Goal: Task Accomplishment & Management: Manage account settings

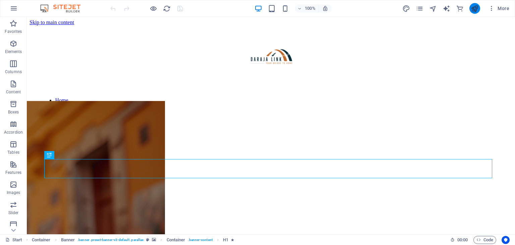
click at [478, 8] on icon "publish" at bounding box center [474, 9] width 8 height 8
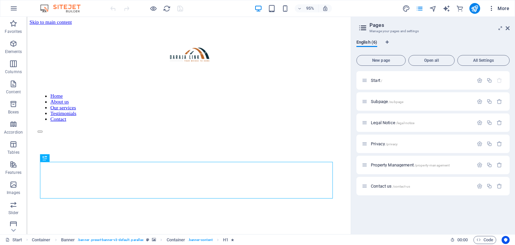
click at [501, 10] on span "More" at bounding box center [498, 8] width 21 height 7
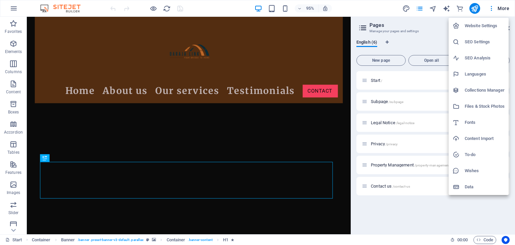
click at [481, 23] on h6 "Website Settings" at bounding box center [484, 26] width 40 height 8
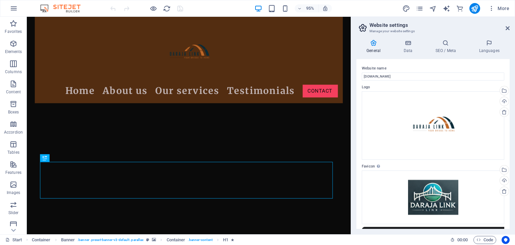
drag, startPoint x: 509, startPoint y: 82, endPoint x: 511, endPoint y: 105, distance: 22.8
click at [511, 105] on div "General Data SEO / Meta Languages Website name darajalink.co.ke Logo Drag files…" at bounding box center [433, 134] width 164 height 200
click at [406, 50] on h4 "Data" at bounding box center [409, 47] width 32 height 14
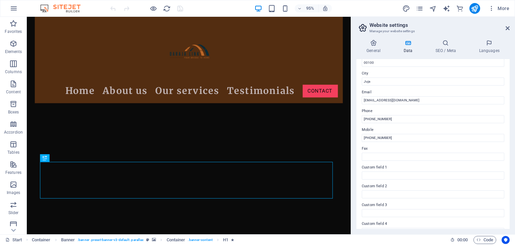
scroll to position [152, 0]
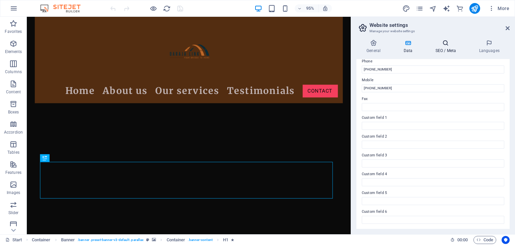
click at [450, 44] on icon at bounding box center [445, 43] width 41 height 7
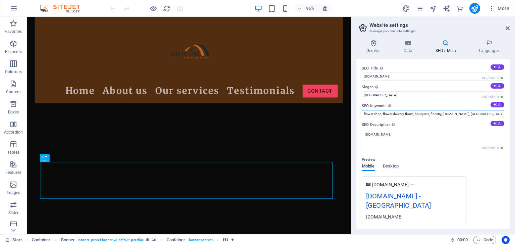
click at [382, 113] on input "flower shop, flower delivery, florist, bouquets, floristry, darajalink.co.ke, S…" at bounding box center [432, 114] width 142 height 8
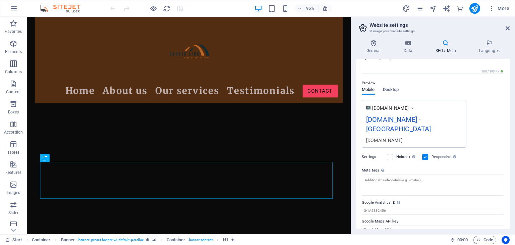
scroll to position [0, 0]
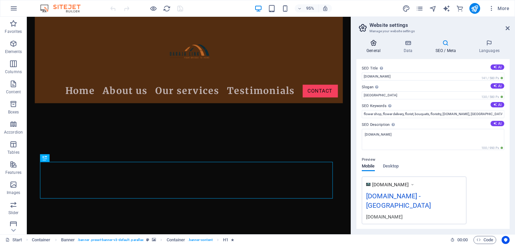
click at [375, 45] on icon at bounding box center [373, 43] width 34 height 7
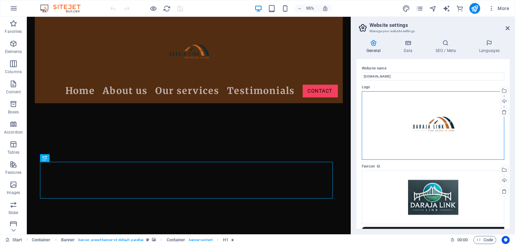
click at [411, 104] on div "Drag files here, click to choose files or select files from Files or our free s…" at bounding box center [432, 125] width 142 height 68
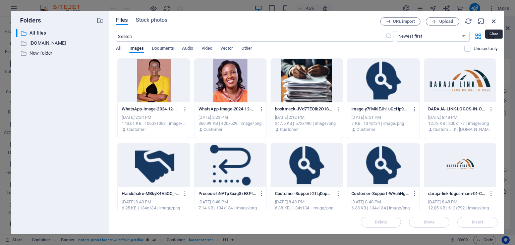
click at [493, 22] on icon "button" at bounding box center [493, 20] width 7 height 7
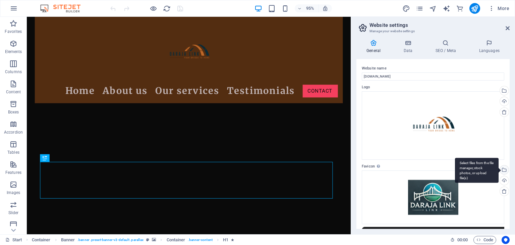
click at [503, 172] on div "Select files from the file manager, stock photos, or upload file(s)" at bounding box center [503, 170] width 10 height 10
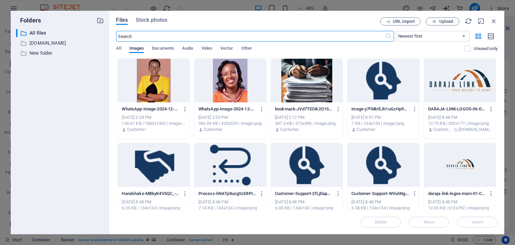
click at [450, 89] on div at bounding box center [460, 81] width 72 height 44
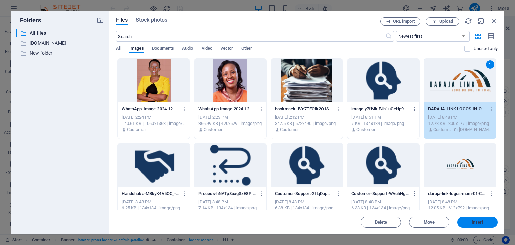
click at [472, 225] on button "Insert" at bounding box center [477, 221] width 40 height 11
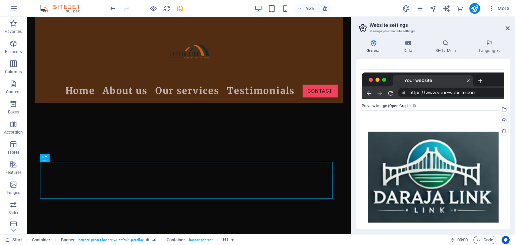
scroll to position [175, 0]
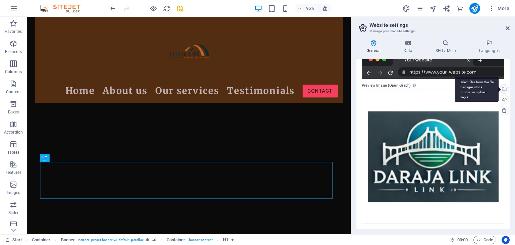
click at [503, 86] on div "Select files from the file manager, stock photos, or upload file(s)" at bounding box center [503, 89] width 10 height 10
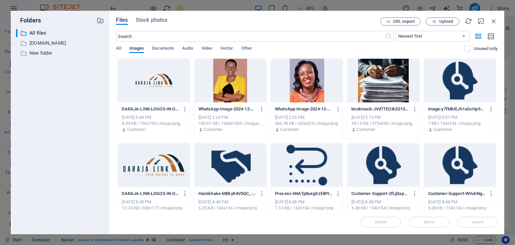
click at [142, 83] on div at bounding box center [154, 81] width 72 height 44
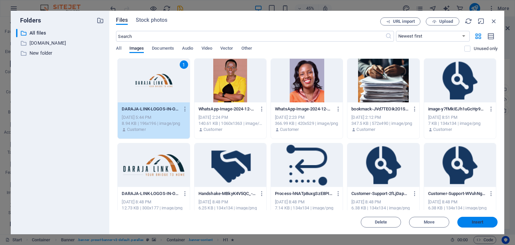
click at [476, 223] on span "Insert" at bounding box center [477, 222] width 12 height 4
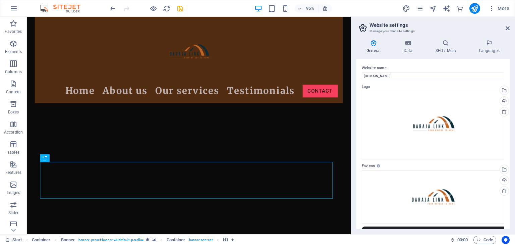
scroll to position [0, 0]
click at [490, 45] on icon at bounding box center [488, 43] width 41 height 7
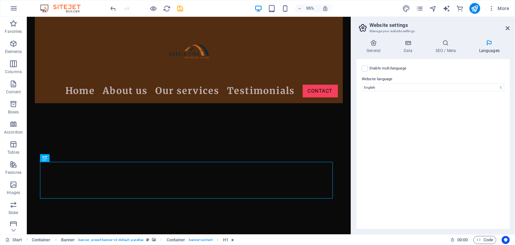
click at [397, 91] on div "Enable multilanguage To disable multilanguage delete all languages until only o…" at bounding box center [432, 144] width 153 height 170
click at [396, 89] on select "Abkhazian Afar Afrikaans Akan Albanian Amharic Arabic Aragonese Armenian Assame…" at bounding box center [432, 87] width 142 height 8
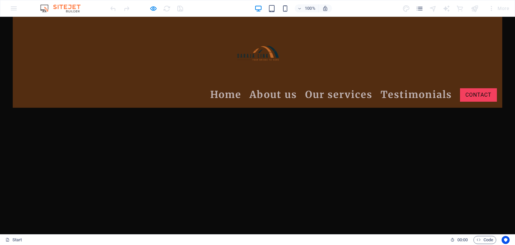
click at [228, 87] on link "Home" at bounding box center [225, 94] width 31 height 15
click at [269, 87] on link "About us" at bounding box center [273, 94] width 48 height 15
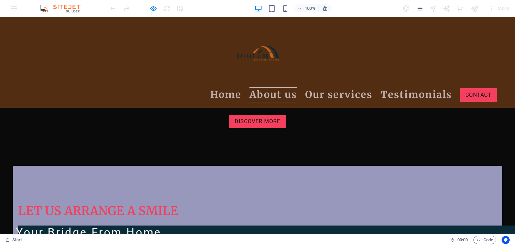
scroll to position [132, 0]
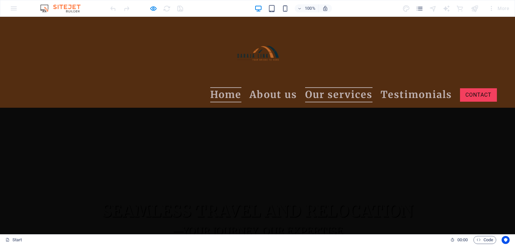
click at [327, 87] on link "Our services" at bounding box center [338, 94] width 67 height 15
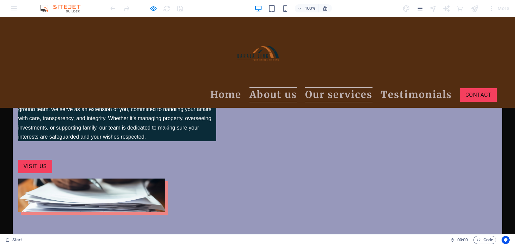
scroll to position [491, 0]
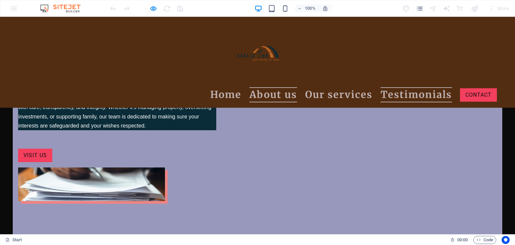
click at [390, 87] on link "Testimonials" at bounding box center [415, 94] width 71 height 15
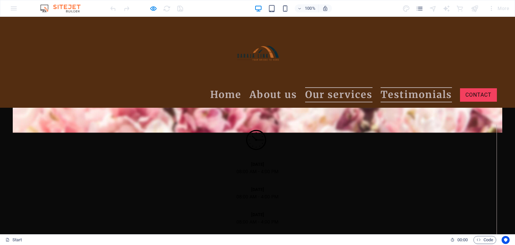
scroll to position [1033, 0]
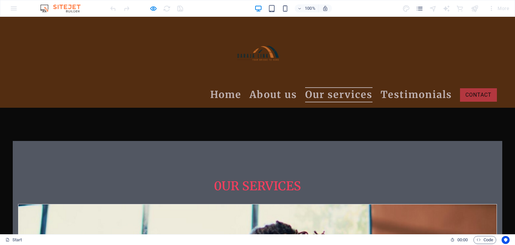
click at [478, 88] on link "Contact" at bounding box center [478, 94] width 37 height 13
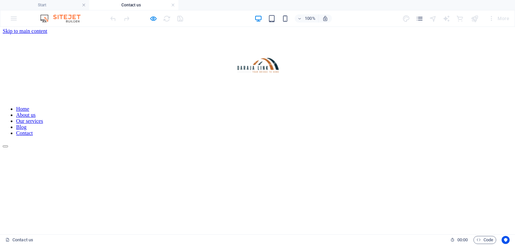
scroll to position [0, 0]
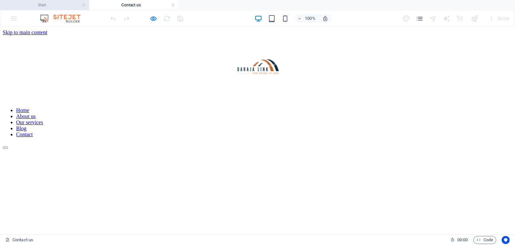
click at [52, 6] on h4 "Start" at bounding box center [44, 4] width 89 height 7
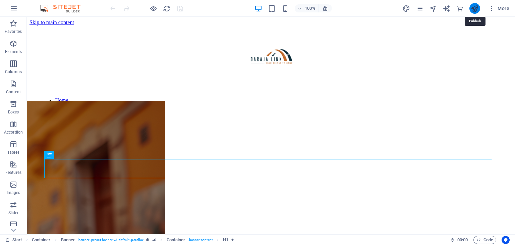
click at [472, 11] on icon "publish" at bounding box center [474, 9] width 8 height 8
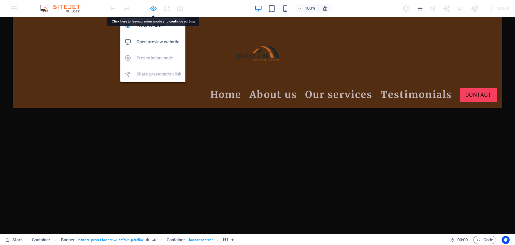
click at [0, 0] on icon "button" at bounding box center [0, 0] width 0 height 0
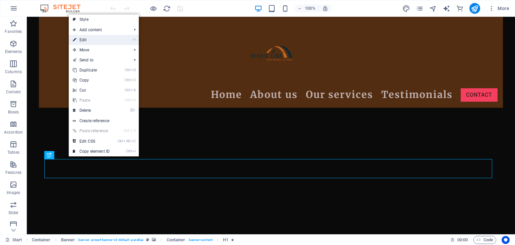
click at [90, 37] on link "⏎ Edit" at bounding box center [91, 40] width 45 height 10
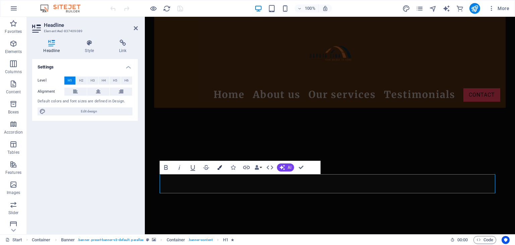
click at [218, 166] on icon "button" at bounding box center [219, 167] width 5 height 5
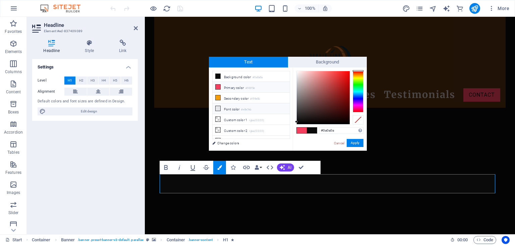
click at [244, 108] on small "#e5e7eb" at bounding box center [246, 109] width 10 height 5
type input "#e5e7eb"
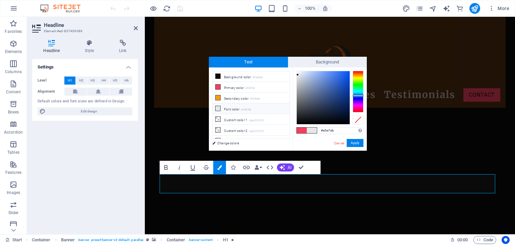
click at [244, 108] on small "#e5e7eb" at bounding box center [246, 109] width 10 height 5
click at [355, 141] on button "Apply" at bounding box center [354, 143] width 17 height 8
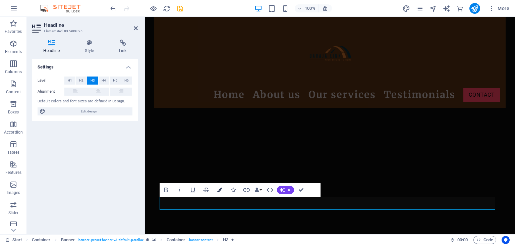
click at [221, 187] on icon "button" at bounding box center [219, 189] width 5 height 5
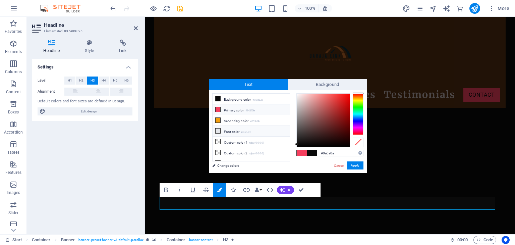
click at [243, 132] on small "#e5e7eb" at bounding box center [246, 132] width 10 height 5
type input "#e5e7eb"
click at [243, 132] on small "#e5e7eb" at bounding box center [246, 132] width 10 height 5
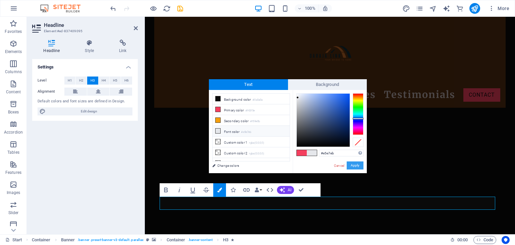
click at [357, 163] on button "Apply" at bounding box center [354, 165] width 17 height 8
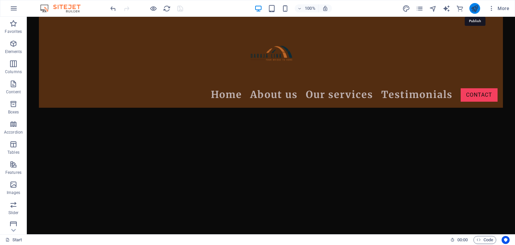
click at [475, 7] on icon "publish" at bounding box center [474, 9] width 8 height 8
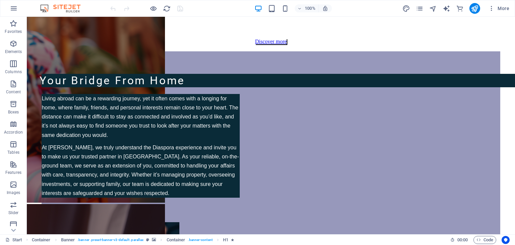
scroll to position [358, 0]
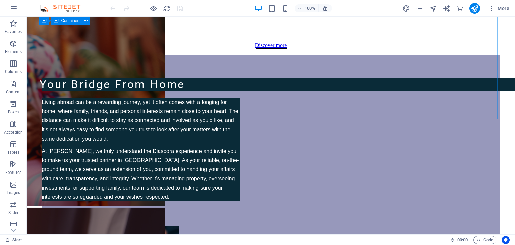
click at [113, 113] on div "Let us arrange a smile Your Bridge From Home Living abroad can be a rewarding j…" at bounding box center [271, 199] width 458 height 289
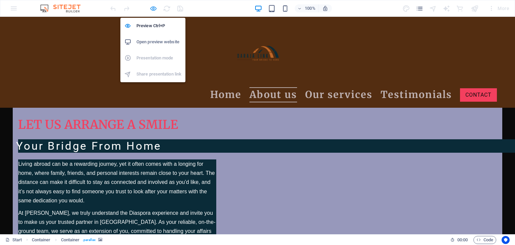
click at [0, 0] on icon "button" at bounding box center [0, 0] width 0 height 0
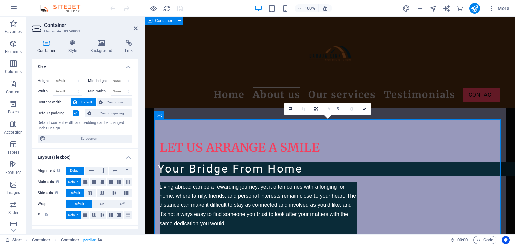
scroll to position [374, 0]
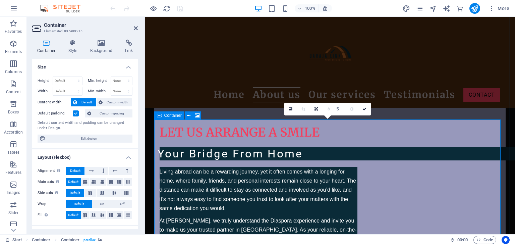
click at [161, 114] on icon at bounding box center [159, 115] width 5 height 8
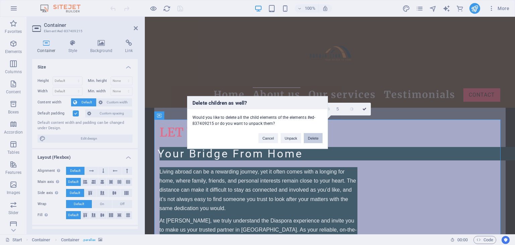
click at [316, 136] on button "Delete" at bounding box center [313, 138] width 19 height 10
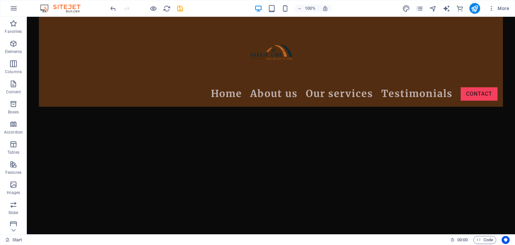
scroll to position [19, 0]
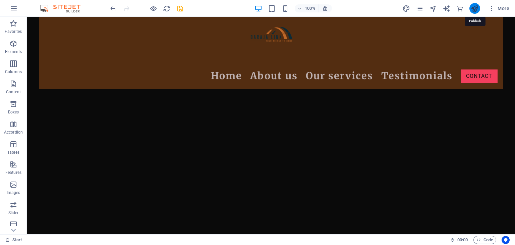
click at [477, 6] on icon "publish" at bounding box center [474, 9] width 8 height 8
click at [475, 9] on icon "publish" at bounding box center [474, 9] width 8 height 8
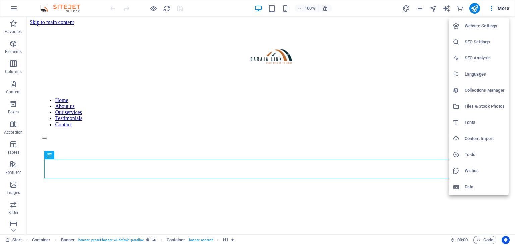
click at [478, 24] on h6 "Website Settings" at bounding box center [484, 26] width 40 height 8
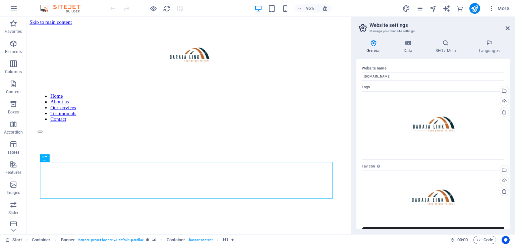
drag, startPoint x: 510, startPoint y: 79, endPoint x: 510, endPoint y: 99, distance: 20.1
click at [510, 99] on div "General Data SEO / Meta Languages Website name [DOMAIN_NAME] Logo Drag files he…" at bounding box center [433, 134] width 164 height 200
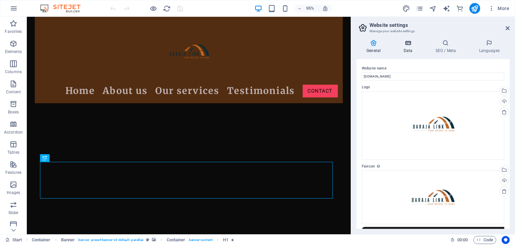
click at [410, 48] on h4 "Data" at bounding box center [409, 47] width 32 height 14
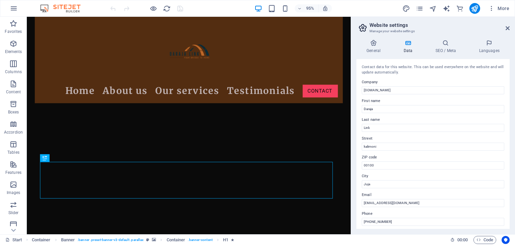
drag, startPoint x: 510, startPoint y: 85, endPoint x: 509, endPoint y: 113, distance: 28.5
click at [509, 113] on div "General Data SEO / Meta Languages Website name [DOMAIN_NAME] Logo Drag files he…" at bounding box center [433, 134] width 164 height 200
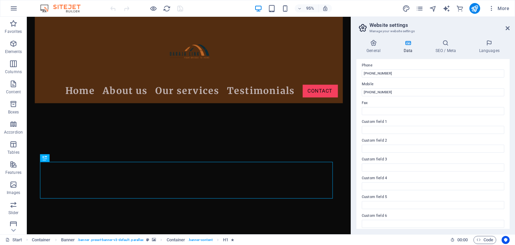
scroll to position [152, 0]
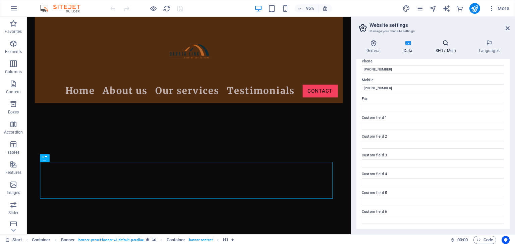
click at [452, 49] on h4 "SEO / Meta" at bounding box center [447, 47] width 44 height 14
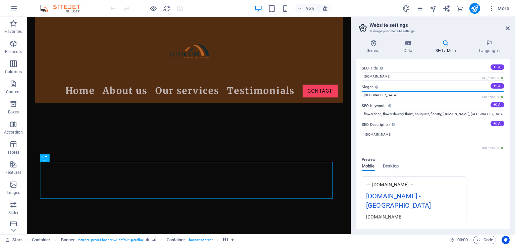
click at [401, 96] on input "[GEOGRAPHIC_DATA]" at bounding box center [432, 95] width 142 height 8
type input "S"
